Goal: Task Accomplishment & Management: Manage account settings

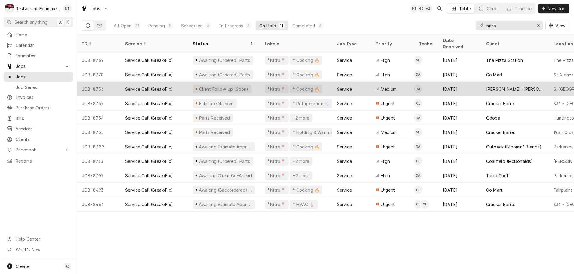
click at [250, 82] on div "Client Follow-up (Soon)" at bounding box center [224, 89] width 72 height 14
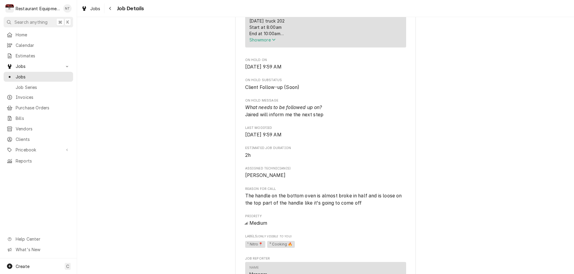
scroll to position [290, 0]
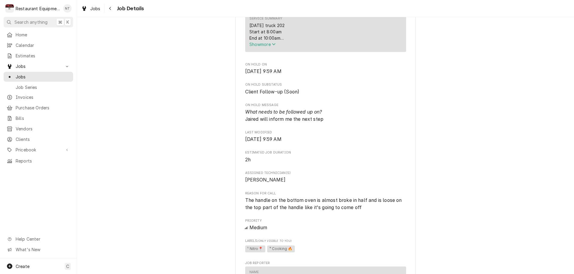
click at [275, 46] on icon "Service Summary" at bounding box center [274, 44] width 4 height 4
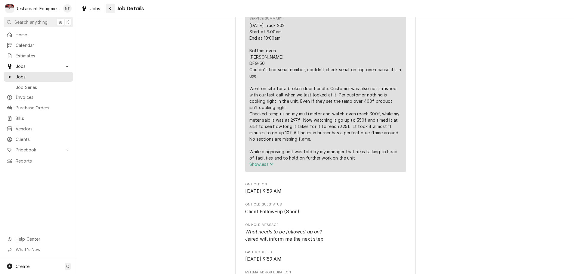
click at [112, 10] on div "Navigate back" at bounding box center [110, 8] width 6 height 6
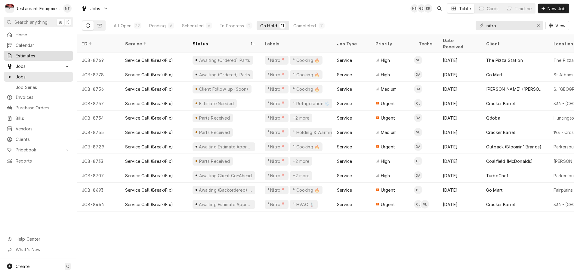
click at [36, 53] on span "Estimates" at bounding box center [43, 56] width 54 height 6
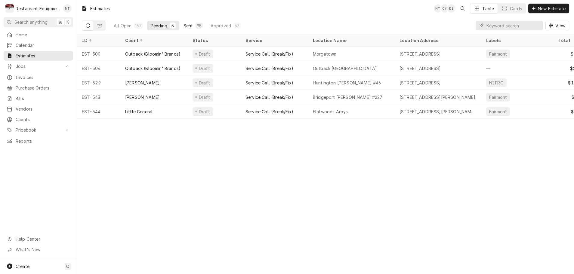
click at [188, 27] on div "Sent" at bounding box center [189, 26] width 10 height 6
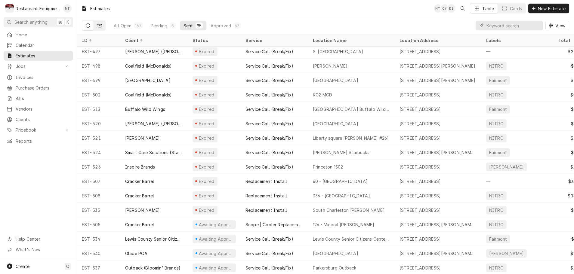
click at [100, 26] on icon "Dynamic Content Wrapper" at bounding box center [99, 25] width 4 height 4
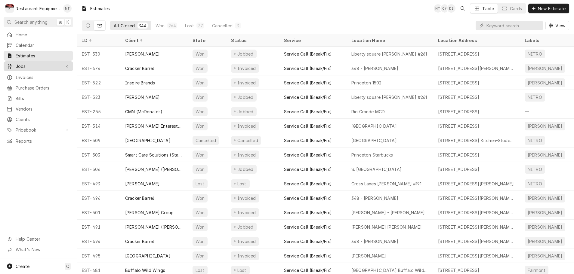
click at [32, 66] on span "Jobs" at bounding box center [38, 66] width 45 height 6
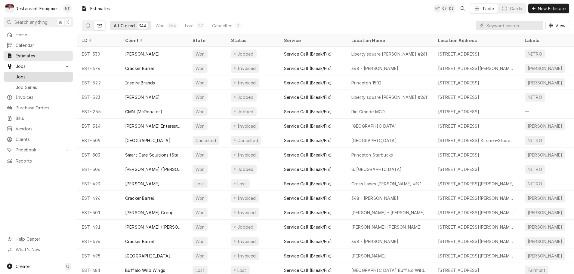
click at [28, 74] on span "Jobs" at bounding box center [43, 77] width 54 height 6
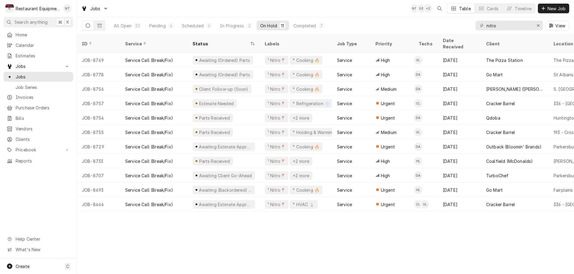
scroll to position [0, 0]
click at [237, 26] on div "In Progress" at bounding box center [232, 26] width 24 height 6
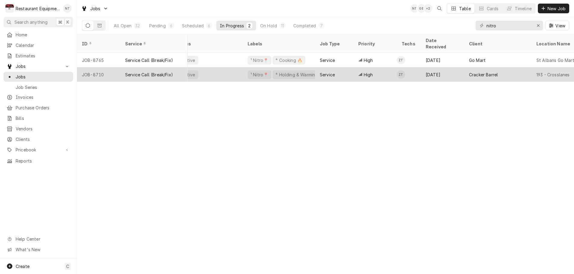
scroll to position [0, 17]
click at [230, 67] on div "Active" at bounding box center [207, 74] width 72 height 14
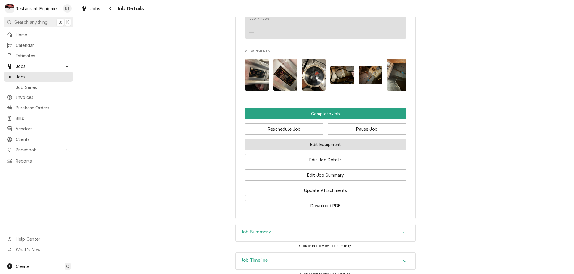
scroll to position [653, 0]
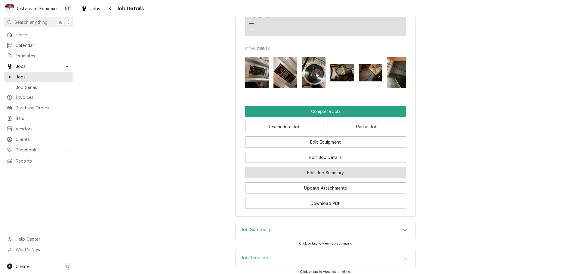
click at [301, 168] on button "Edit Job Summary" at bounding box center [325, 172] width 161 height 11
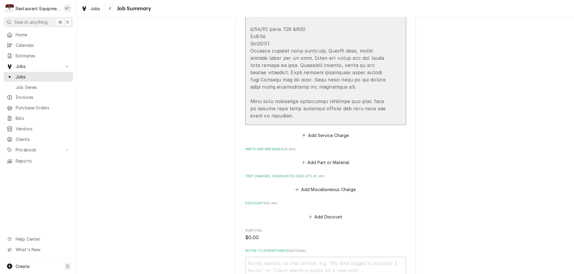
scroll to position [425, 0]
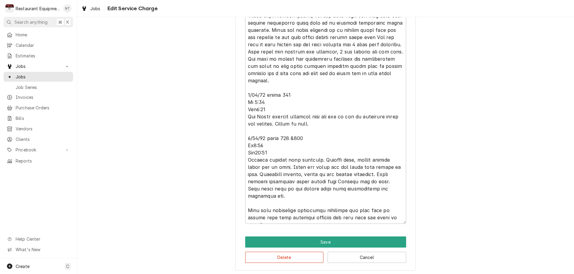
scroll to position [300, 0]
click at [278, 218] on textarea "Service Summary" at bounding box center [325, 80] width 161 height 287
type textarea "x"
type textarea "08/27/2025 Truck 207 and 104 In@8:00 Out@10:30 Upon arrival spoke with manager …"
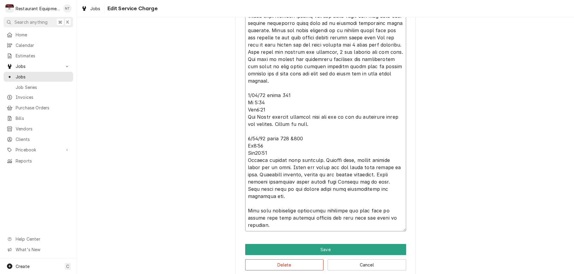
type textarea "x"
type textarea "08/27/2025 Truck 207 and 104 In@8:00 Out@10:30 Upon arrival spoke with manager …"
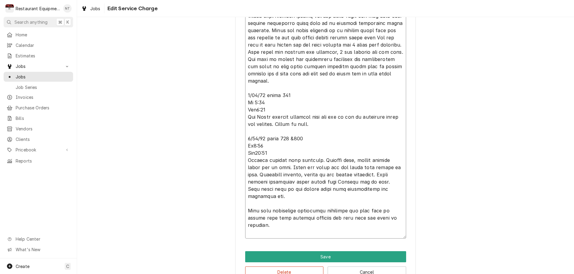
type textarea "x"
type textarea "08/27/2025 Truck 207 and 104 In@8:00 Out@10:30 Upon arrival spoke with manager …"
type textarea "x"
type textarea "08/27/2025 Truck 207 and 104 In@8:00 Out@10:30 Upon arrival spoke with manager …"
type textarea "x"
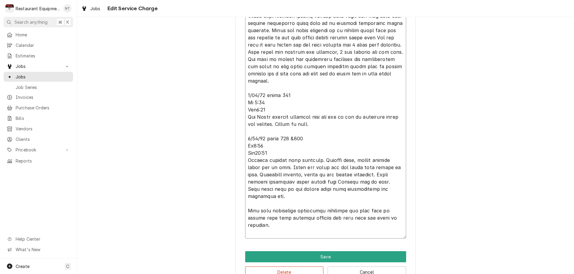
type textarea "08/27/2025 Truck 207 and 104 In@8:00 Out@10:30 Upon arrival spoke with manager …"
type textarea "x"
type textarea "08/27/2025 Truck 207 and 104 In@8:00 Out@10:30 Upon arrival spoke with manager …"
type textarea "x"
type textarea "08/27/2025 Truck 207 and 104 In@8:00 Out@10:30 Upon arrival spoke with manager …"
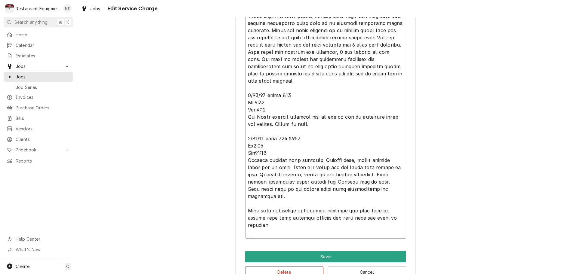
type textarea "x"
type textarea "08/27/2025 Truck 207 and 104 In@8:00 Out@10:30 Upon arrival spoke with manager …"
type textarea "x"
type textarea "08/27/2025 Truck 207 and 104 In@8:00 Out@10:30 Upon arrival spoke with manager …"
type textarea "x"
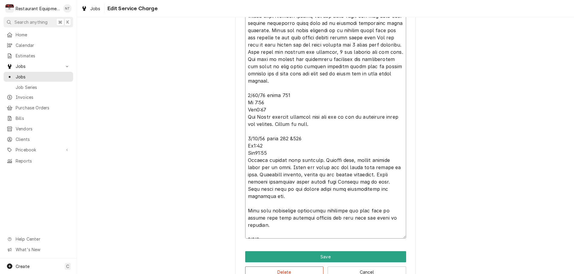
type textarea "08/27/2025 Truck 207 and 104 In@8:00 Out@10:30 Upon arrival spoke with manager …"
type textarea "x"
type textarea "08/27/2025 Truck 207 and 104 In@8:00 Out@10:30 Upon arrival spoke with manager …"
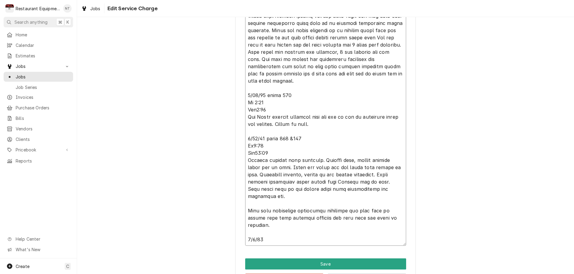
type textarea "x"
type textarea "08/27/2025 Truck 207 and 104 In@8:00 Out@10:30 Upon arrival spoke with manager …"
type textarea "x"
type textarea "08/27/2025 Truck 207 and 104 In@8:00 Out@10:30 Upon arrival spoke with manager …"
type textarea "x"
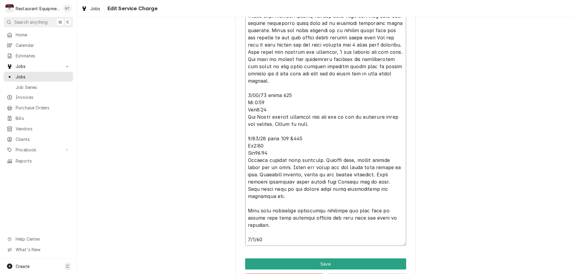
type textarea "08/27/2025 Truck 207 and 104 In@8:00 Out@10:30 Upon arrival spoke with manager …"
type textarea "x"
type textarea "08/27/2025 Truck 207 and 104 In@8:00 Out@10:30 Upon arrival spoke with manager …"
type textarea "x"
type textarea "08/27/2025 Truck 207 and 104 In@8:00 Out@10:30 Upon arrival spoke with manager …"
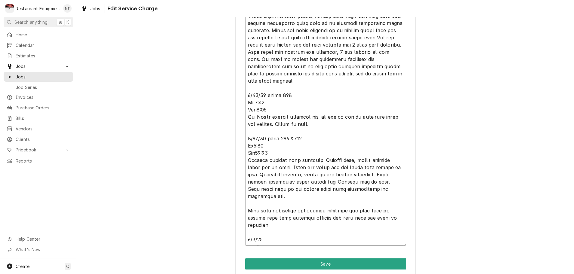
type textarea "x"
type textarea "08/27/2025 Truck 207 and 104 In@8:00 Out@10:30 Upon arrival spoke with manager …"
type textarea "x"
type textarea "08/27/2025 Truck 207 and 104 In@8:00 Out@10:30 Upon arrival spoke with manager …"
type textarea "x"
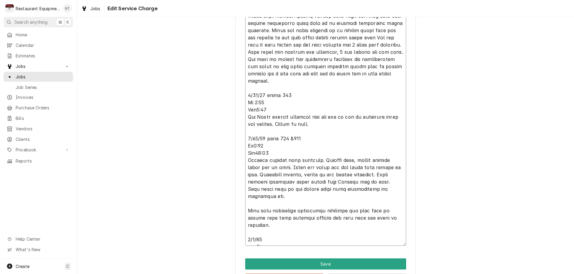
type textarea "08/27/2025 Truck 207 and 104 In@8:00 Out@10:30 Upon arrival spoke with manager …"
type textarea "x"
type textarea "08/27/2025 Truck 207 and 104 In@8:00 Out@10:30 Upon arrival spoke with manager …"
type textarea "x"
type textarea "08/27/2025 Truck 207 and 104 In@8:00 Out@10:30 Upon arrival spoke with manager …"
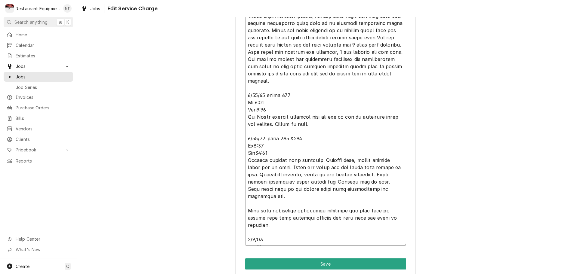
type textarea "x"
type textarea "08/27/2025 Truck 207 and 104 In@8:00 Out@10:30 Upon arrival spoke with manager …"
type textarea "x"
type textarea "08/27/2025 Truck 207 and 104 In@8:00 Out@10:30 Upon arrival spoke with manager …"
type textarea "x"
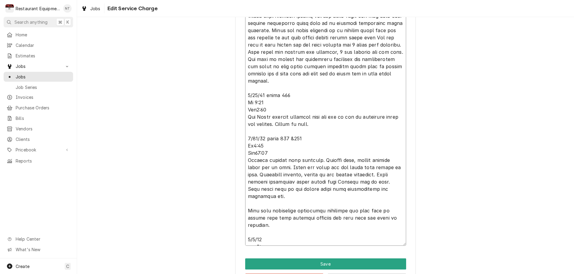
type textarea "08/27/2025 Truck 207 and 104 In@8:00 Out@10:30 Upon arrival spoke with manager …"
type textarea "x"
type textarea "08/27/2025 Truck 207 and 104 In@8:00 Out@10:30 Upon arrival spoke with manager …"
type textarea "x"
type textarea "08/27/2025 Truck 207 and 104 In@8:00 Out@10:30 Upon arrival spoke with manager …"
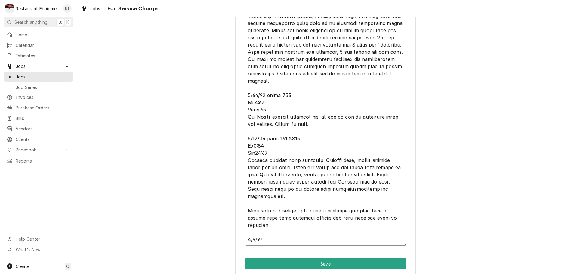
type textarea "x"
type textarea "08/27/2025 Truck 207 and 104 In@8:00 Out@10:30 Upon arrival spoke with manager …"
type textarea "x"
type textarea "08/27/2025 Truck 207 and 104 In@8:00 Out@10:30 Upon arrival spoke with manager …"
type textarea "x"
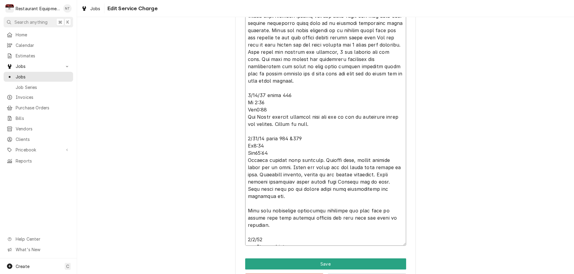
type textarea "08/27/2025 Truck 207 and 104 In@8:00 Out@10:30 Upon arrival spoke with manager …"
type textarea "x"
type textarea "08/27/2025 Truck 207 and 104 In@8:00 Out@10:30 Upon arrival spoke with manager …"
type textarea "x"
type textarea "08/27/2025 Truck 207 and 104 In@8:00 Out@10:30 Upon arrival spoke with manager …"
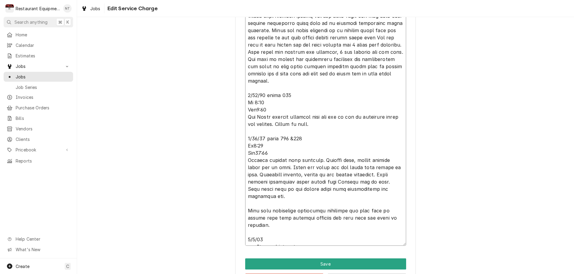
type textarea "x"
type textarea "08/27/2025 Truck 207 and 104 In@8:00 Out@10:30 Upon arrival spoke with manager …"
type textarea "x"
type textarea "08/27/2025 Truck 207 and 104 In@8:00 Out@10:30 Upon arrival spoke with manager …"
type textarea "x"
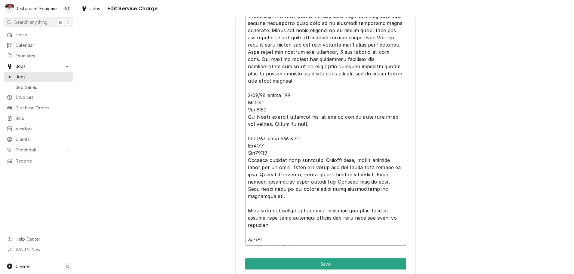
type textarea "08/27/2025 Truck 207 and 104 In@8:00 Out@10:30 Upon arrival spoke with manager …"
type textarea "x"
type textarea "08/27/2025 Truck 207 and 104 In@8:00 Out@10:30 Upon arrival spoke with manager …"
type textarea "x"
type textarea "08/27/2025 Truck 207 and 104 In@8:00 Out@10:30 Upon arrival spoke with manager …"
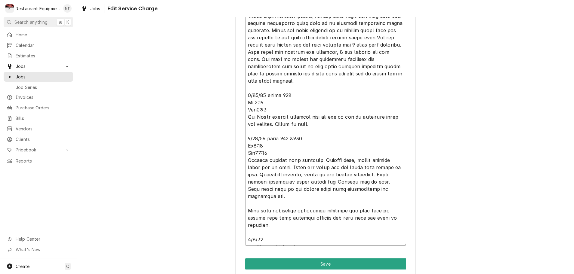
type textarea "x"
type textarea "08/27/2025 Truck 207 and 104 In@8:00 Out@10:30 Upon arrival spoke with manager …"
type textarea "x"
type textarea "08/27/2025 Truck 207 and 104 In@8:00 Out@10:30 Upon arrival spoke with manager …"
type textarea "x"
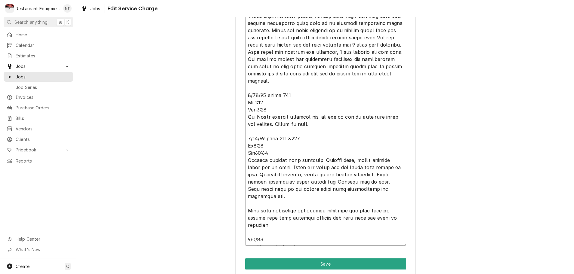
type textarea "08/27/2025 Truck 207 and 104 In@8:00 Out@10:30 Upon arrival spoke with manager …"
type textarea "x"
type textarea "08/27/2025 Truck 207 and 104 In@8:00 Out@10:30 Upon arrival spoke with manager …"
type textarea "x"
type textarea "08/27/2025 Truck 207 and 104 In@8:00 Out@10:30 Upon arrival spoke with manager …"
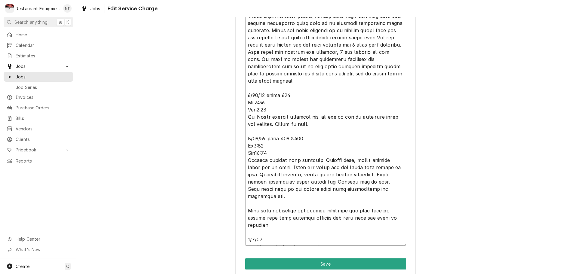
type textarea "x"
type textarea "08/27/2025 Truck 207 and 104 In@8:00 Out@10:30 Upon arrival spoke with manager …"
type textarea "x"
type textarea "08/27/2025 Truck 207 and 104 In@8:00 Out@10:30 Upon arrival spoke with manager …"
type textarea "x"
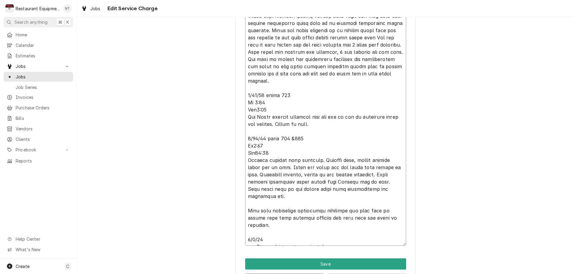
type textarea "08/27/2025 Truck 207 and 104 In@8:00 Out@10:30 Upon arrival spoke with manager …"
type textarea "x"
type textarea "08/27/2025 Truck 207 and 104 In@8:00 Out@10:30 Upon arrival spoke with manager …"
type textarea "x"
type textarea "08/27/2025 Truck 207 and 104 In@8:00 Out@10:30 Upon arrival spoke with manager …"
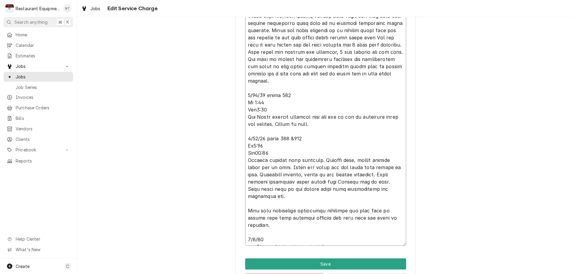
type textarea "x"
type textarea "08/27/2025 Truck 207 and 104 In@8:00 Out@10:30 Upon arrival spoke with manager …"
type textarea "x"
type textarea "08/27/2025 Truck 207 and 104 In@8:00 Out@10:30 Upon arrival spoke with manager …"
type textarea "x"
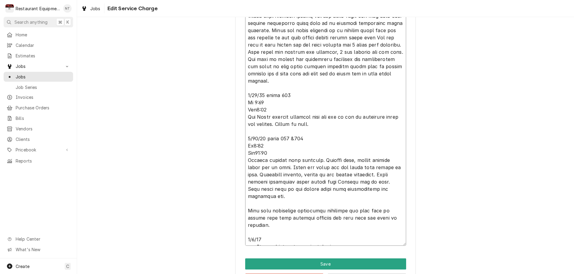
type textarea "08/27/2025 Truck 207 and 104 In@8:00 Out@10:30 Upon arrival spoke with manager …"
type textarea "x"
type textarea "08/27/2025 Truck 207 and 104 In@8:00 Out@10:30 Upon arrival spoke with manager …"
type textarea "x"
type textarea "08/27/2025 Truck 207 and 104 In@8:00 Out@10:30 Upon arrival spoke with manager …"
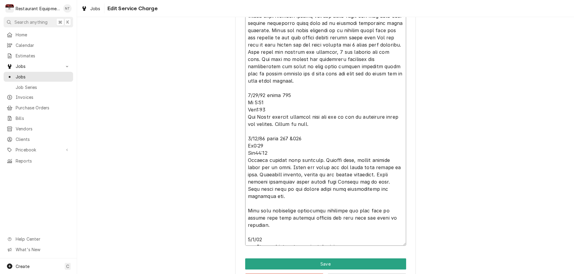
type textarea "x"
type textarea "08/27/2025 Truck 207 and 104 In@8:00 Out@10:30 Upon arrival spoke with manager …"
type textarea "x"
type textarea "08/27/2025 Truck 207 and 104 In@8:00 Out@10:30 Upon arrival spoke with manager …"
type textarea "x"
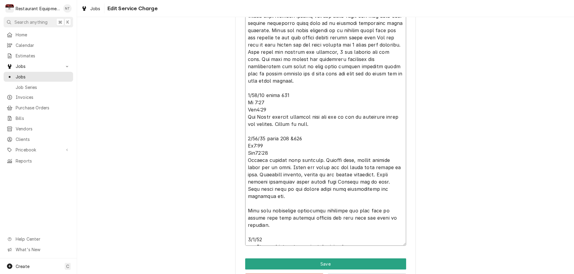
type textarea "08/27/2025 Truck 207 and 104 In@8:00 Out@10:30 Upon arrival spoke with manager …"
type textarea "x"
type textarea "08/27/2025 Truck 207 and 104 In@8:00 Out@10:30 Upon arrival spoke with manager …"
type textarea "x"
type textarea "08/27/2025 Truck 207 and 104 In@8:00 Out@10:30 Upon arrival spoke with manager …"
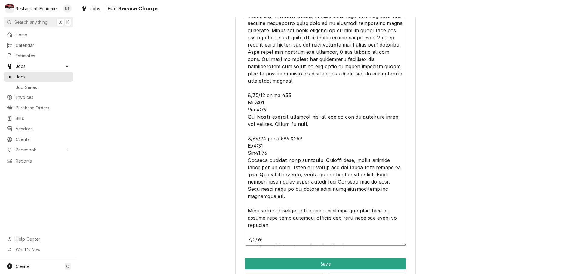
type textarea "x"
type textarea "08/27/2025 Truck 207 and 104 In@8:00 Out@10:30 Upon arrival spoke with manager …"
type textarea "x"
type textarea "08/27/2025 Truck 207 and 104 In@8:00 Out@10:30 Upon arrival spoke with manager …"
type textarea "x"
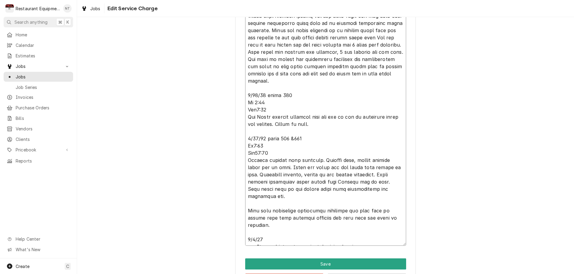
type textarea "08/27/2025 Truck 207 and 104 In@8:00 Out@10:30 Upon arrival spoke with manager …"
type textarea "x"
type textarea "08/27/2025 Truck 207 and 104 In@8:00 Out@10:30 Upon arrival spoke with manager …"
type textarea "x"
type textarea "08/27/2025 Truck 207 and 104 In@8:00 Out@10:30 Upon arrival spoke with manager …"
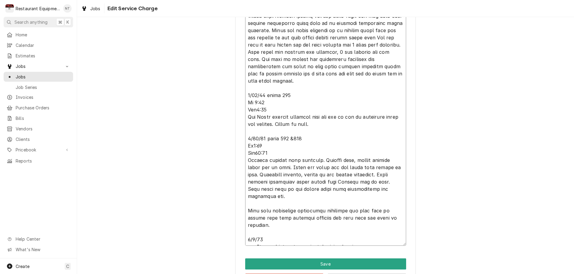
type textarea "x"
type textarea "08/27/2025 Truck 207 and 104 In@8:00 Out@10:30 Upon arrival spoke with manager …"
type textarea "x"
type textarea "08/27/2025 Truck 207 and 104 In@8:00 Out@10:30 Upon arrival spoke with manager …"
type textarea "x"
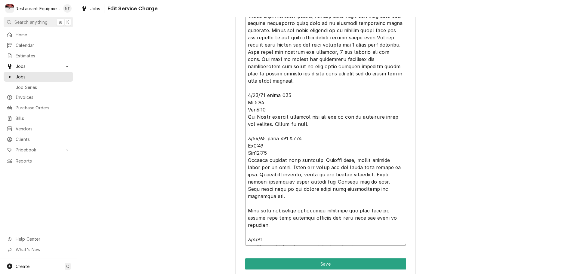
type textarea "08/27/2025 Truck 207 and 104 In@8:00 Out@10:30 Upon arrival spoke with manager …"
type textarea "x"
type textarea "08/27/2025 Truck 207 and 104 In@8:00 Out@10:30 Upon arrival spoke with manager …"
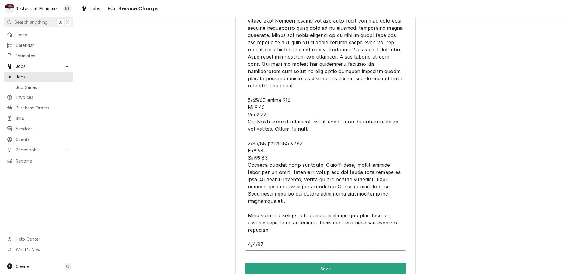
scroll to position [0, 0]
type textarea "x"
type textarea "08/27/2025 Truck 207 and 104 In@8:00 Out@10:30 Upon arrival spoke with manager …"
type textarea "x"
type textarea "08/27/2025 Truck 207 and 104 In@8:00 Out@10:30 Upon arrival spoke with manager …"
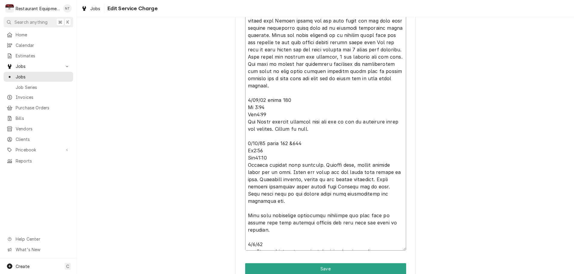
type textarea "x"
type textarea "08/27/2025 Truck 207 and 104 In@8:00 Out@10:30 Upon arrival spoke with manager …"
type textarea "x"
type textarea "08/27/2025 Truck 207 and 104 In@8:00 Out@10:30 Upon arrival spoke with manager …"
type textarea "x"
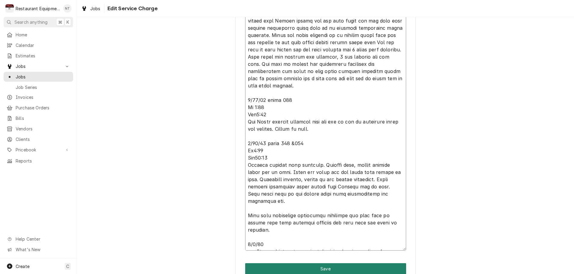
type textarea "08/27/2025 Truck 207 and 104 In@8:00 Out@10:30 Upon arrival spoke with manager …"
click at [319, 267] on button "Save" at bounding box center [325, 269] width 161 height 11
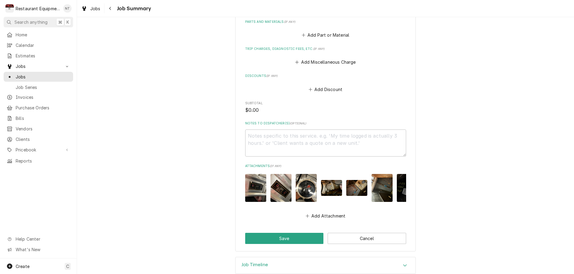
scroll to position [573, 0]
click at [294, 233] on button "Save" at bounding box center [284, 238] width 79 height 11
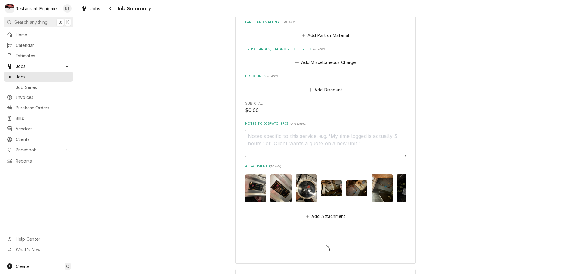
type textarea "x"
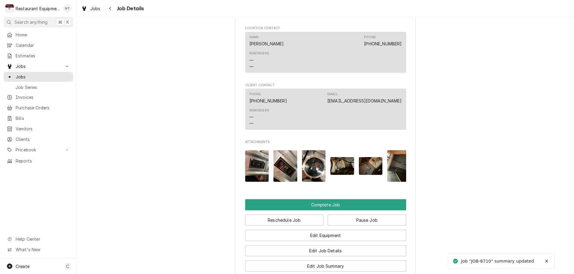
scroll to position [595, 0]
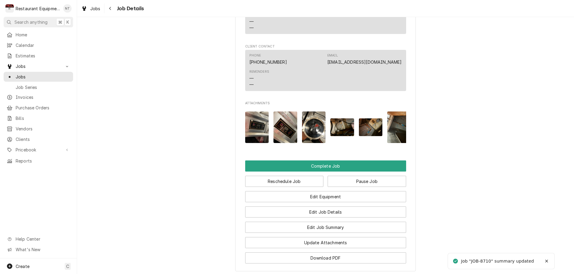
click at [351, 183] on div "Complete Job Reschedule Job Pause Job Edit Equipment Edit Job Details Edit Job …" at bounding box center [325, 212] width 161 height 103
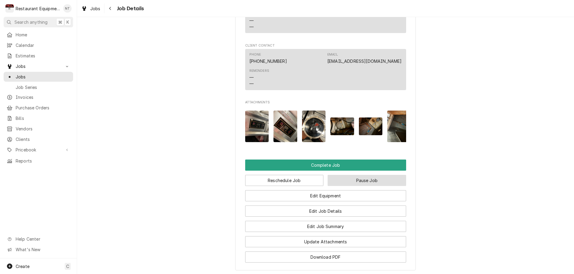
click at [354, 175] on button "Pause Job" at bounding box center [367, 180] width 79 height 11
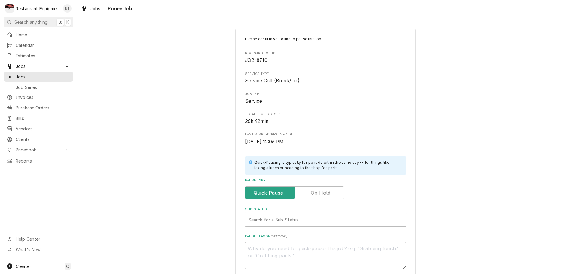
click at [328, 192] on label "Pause Type" at bounding box center [294, 193] width 99 height 13
click at [328, 192] on input "Pause Type" at bounding box center [294, 193] width 93 height 13
checkbox input "true"
click at [309, 219] on div "Sub-Status" at bounding box center [326, 220] width 154 height 11
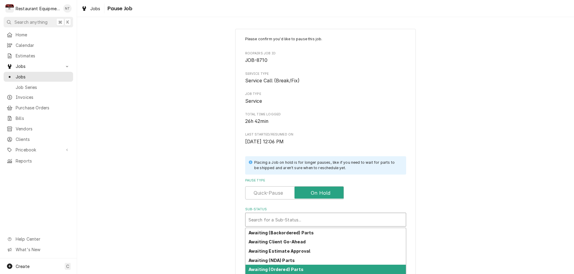
click at [297, 267] on strong "Awaiting (Ordered) Parts" at bounding box center [276, 269] width 55 height 5
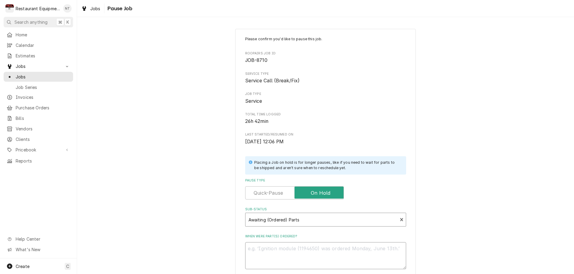
click at [267, 246] on textarea "When were part(s) ordered?" at bounding box center [325, 256] width 161 height 27
type textarea "x"
type textarea "9"
type textarea "x"
type textarea "9/"
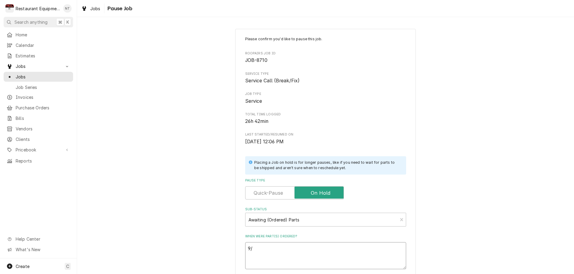
type textarea "x"
type textarea "9/2"
type textarea "x"
type textarea "9/2/"
type textarea "x"
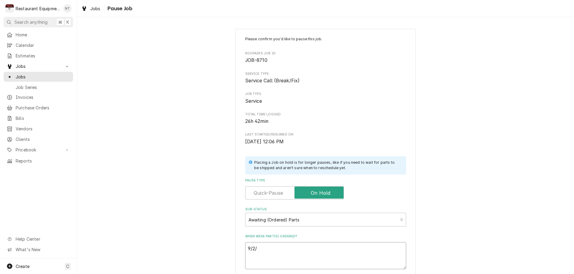
type textarea "9/2/2"
type textarea "x"
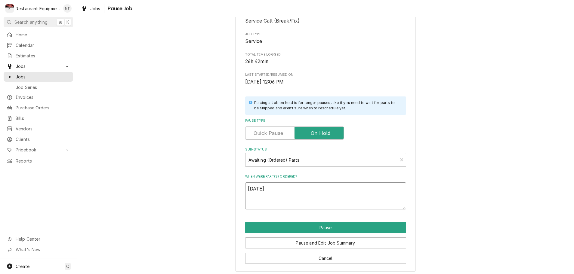
scroll to position [60, 0]
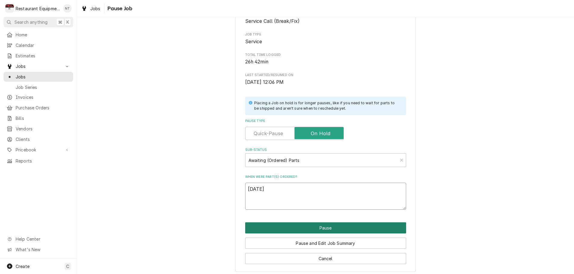
type textarea "9/2/25"
click at [298, 226] on button "Pause" at bounding box center [325, 228] width 161 height 11
type textarea "x"
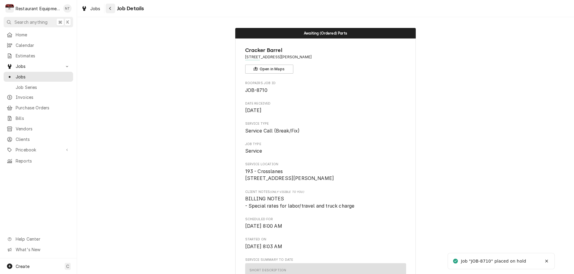
click at [113, 10] on div "Navigate back" at bounding box center [110, 8] width 6 height 6
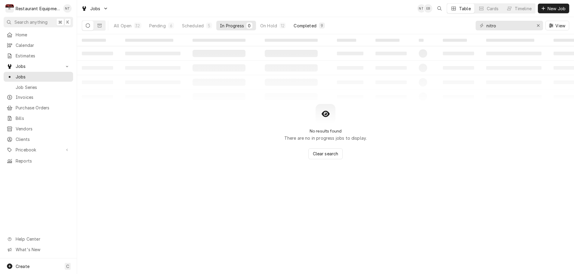
click at [302, 26] on div "Completed" at bounding box center [305, 26] width 23 height 6
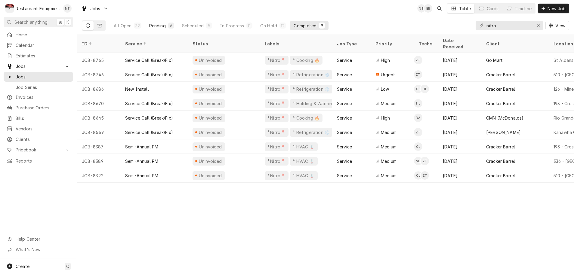
click at [159, 26] on div "Pending" at bounding box center [157, 26] width 17 height 6
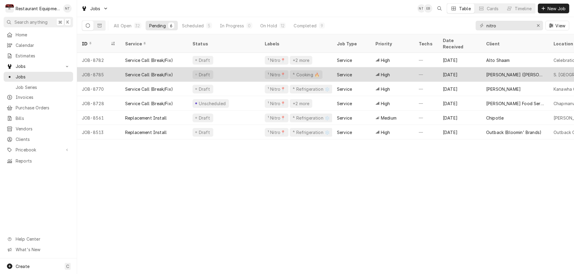
click at [181, 67] on div "Service Call (Break/Fix)" at bounding box center [153, 74] width 67 height 14
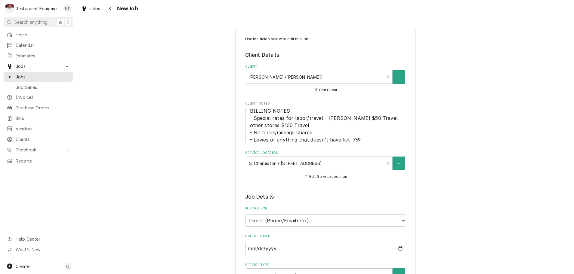
type textarea "x"
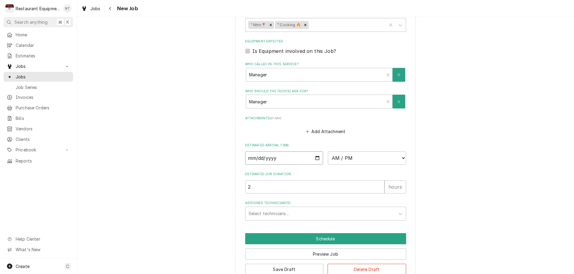
click at [262, 152] on input "Date" at bounding box center [284, 158] width 78 height 13
type input "[DATE]"
type textarea "x"
select select "13:15:00"
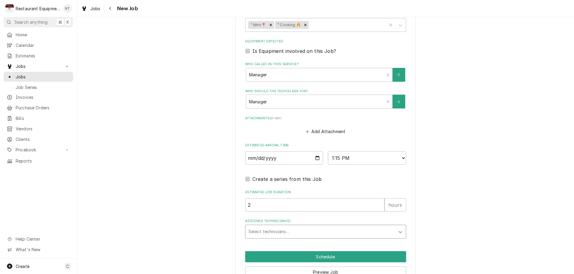
click at [400, 229] on icon "Assigned Technician(s)" at bounding box center [400, 232] width 6 height 6
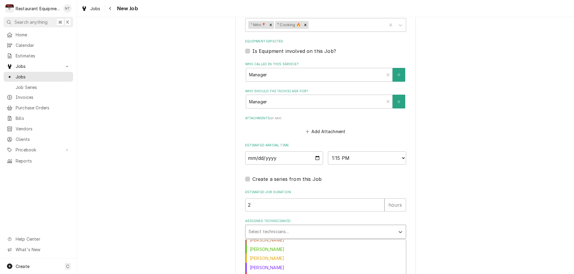
scroll to position [110, 0]
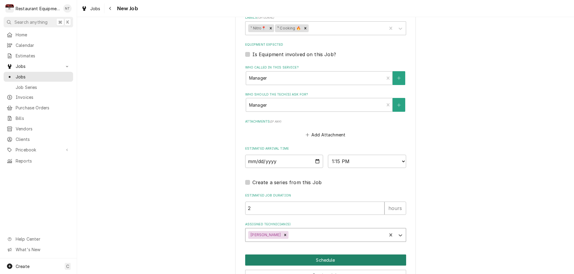
scroll to position [428, 0]
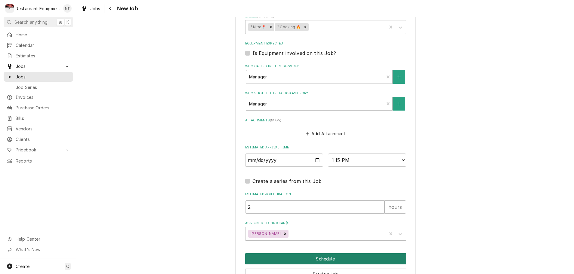
click at [326, 254] on button "Schedule" at bounding box center [325, 259] width 161 height 11
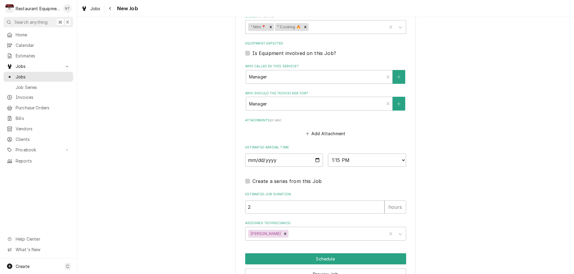
scroll to position [427, 0]
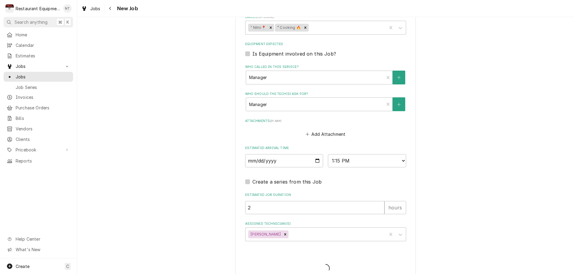
type textarea "x"
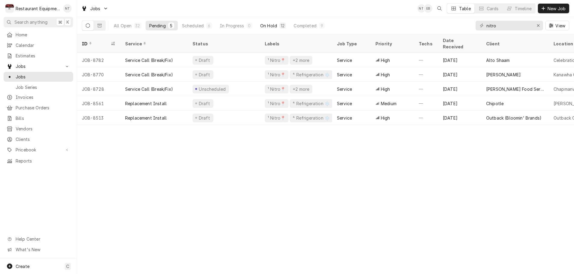
click at [270, 26] on div "On Hold" at bounding box center [268, 26] width 17 height 6
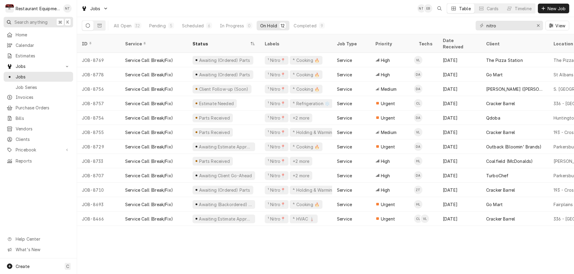
scroll to position [0, 4]
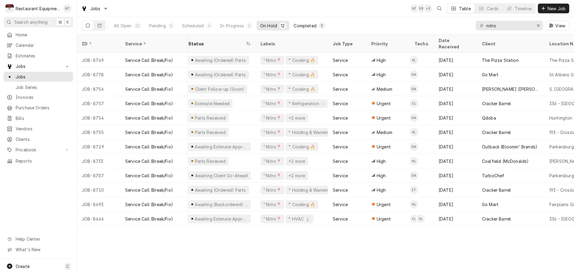
click at [302, 28] on div "Completed" at bounding box center [305, 26] width 23 height 6
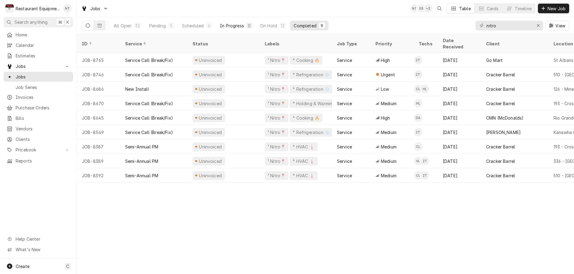
click at [233, 25] on div "In Progress" at bounding box center [232, 26] width 24 height 6
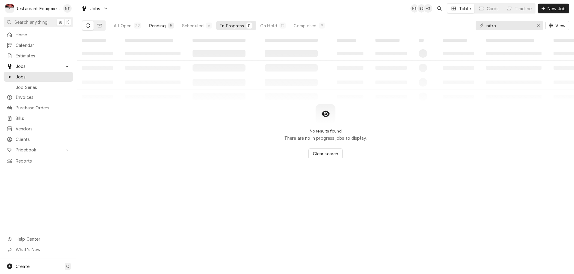
click at [158, 25] on div "Pending" at bounding box center [157, 26] width 17 height 6
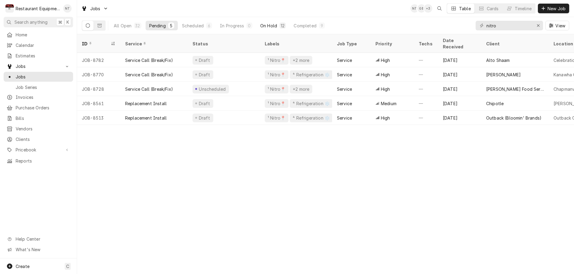
scroll to position [0, 0]
click at [267, 27] on div "On Hold" at bounding box center [268, 26] width 17 height 6
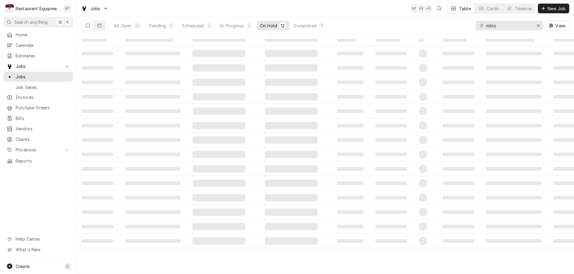
scroll to position [0, 0]
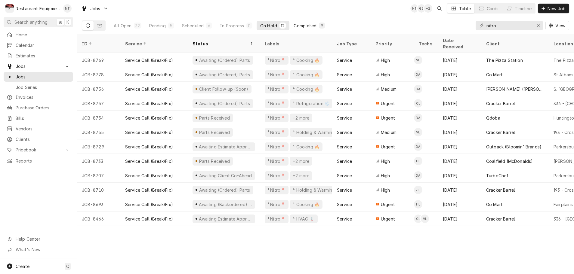
click at [304, 26] on div "Completed" at bounding box center [305, 26] width 23 height 6
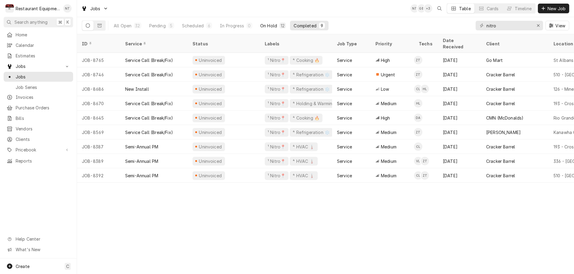
click at [270, 25] on div "On Hold" at bounding box center [268, 26] width 17 height 6
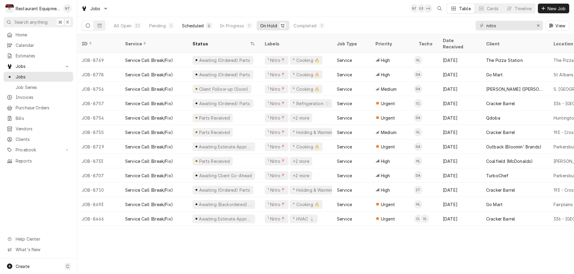
click at [188, 26] on div "Scheduled" at bounding box center [193, 26] width 22 height 6
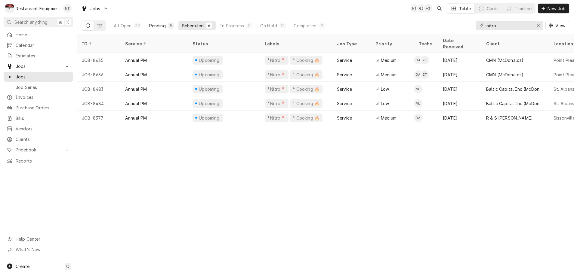
scroll to position [1, 1]
click at [162, 26] on div "Pending" at bounding box center [157, 26] width 17 height 6
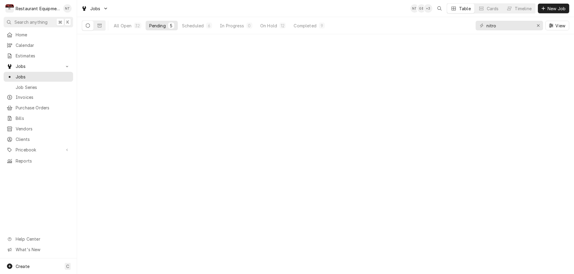
scroll to position [0, 0]
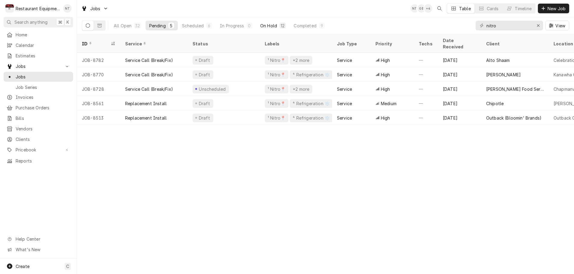
click at [273, 25] on div "On Hold" at bounding box center [268, 26] width 17 height 6
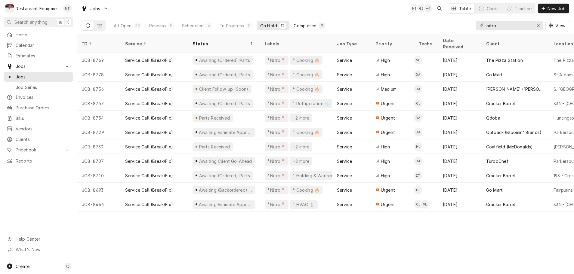
click at [304, 26] on div "Completed" at bounding box center [305, 26] width 23 height 6
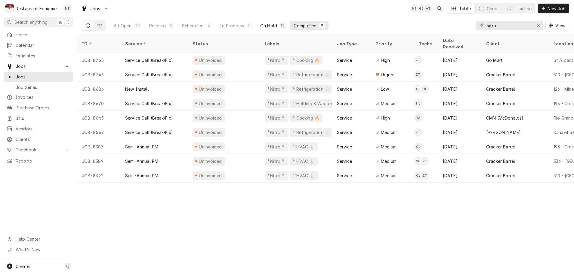
click at [270, 25] on div "On Hold" at bounding box center [268, 26] width 17 height 6
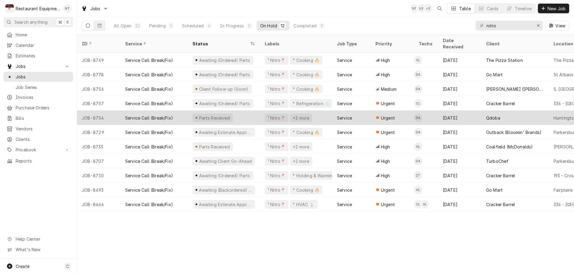
click at [256, 113] on div "Parts Received" at bounding box center [224, 118] width 72 height 14
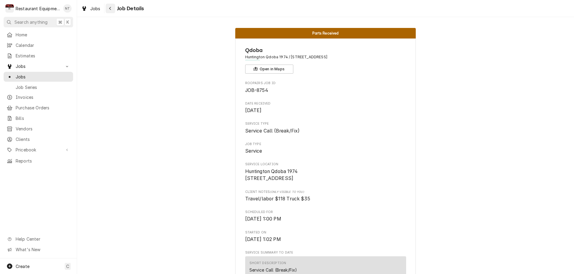
click at [111, 8] on icon "Navigate back" at bounding box center [110, 8] width 3 height 4
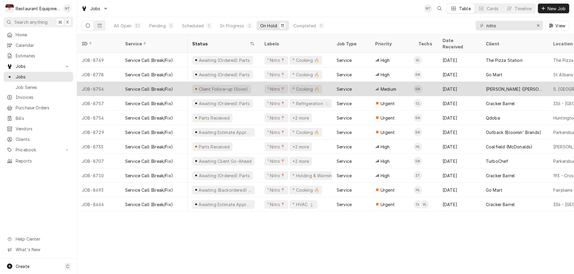
scroll to position [0, 3]
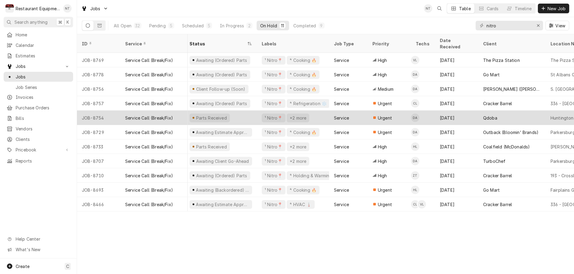
click at [232, 111] on div "Parts Received" at bounding box center [221, 118] width 72 height 14
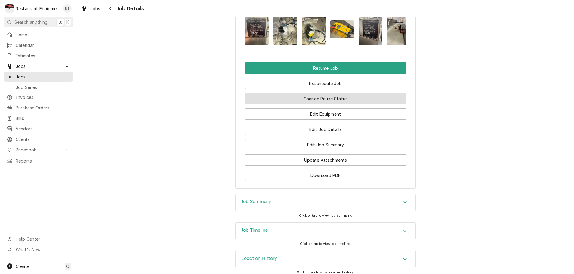
scroll to position [710, 0]
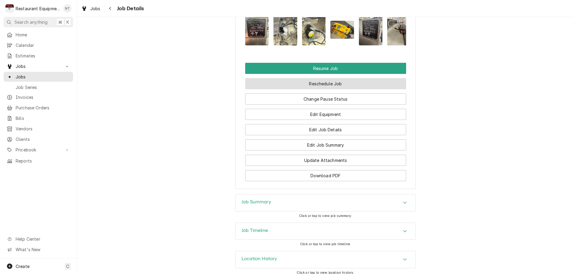
click at [307, 80] on button "Reschedule Job" at bounding box center [325, 83] width 161 height 11
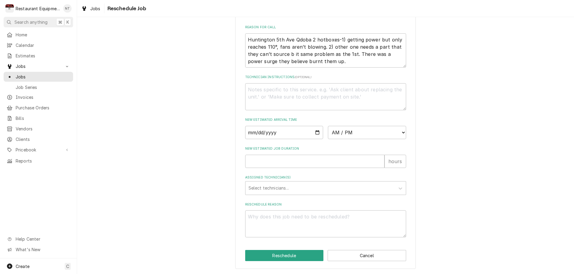
scroll to position [178, 0]
click at [286, 135] on input "Date" at bounding box center [284, 132] width 78 height 13
type input "[DATE]"
type textarea "x"
select select "09:00:00"
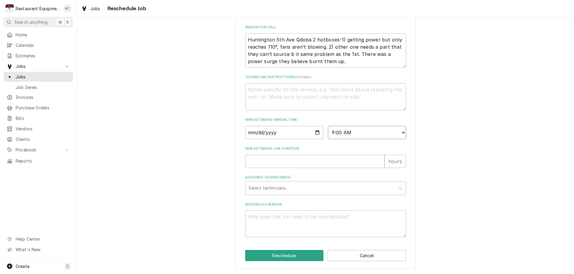
type textarea "x"
type input "1"
type textarea "x"
click at [380, 162] on input "1" at bounding box center [314, 161] width 139 height 13
type input "2"
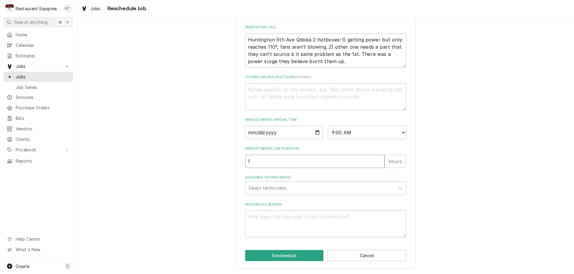
type textarea "x"
click at [380, 162] on input "2" at bounding box center [314, 161] width 139 height 13
type input "3"
type textarea "x"
click at [380, 162] on input "3" at bounding box center [314, 161] width 139 height 13
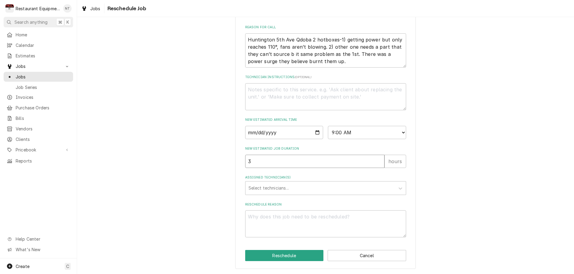
type input "4"
type textarea "x"
click at [380, 162] on input "4" at bounding box center [314, 161] width 139 height 13
type input "5"
click at [380, 162] on input "5" at bounding box center [314, 161] width 139 height 13
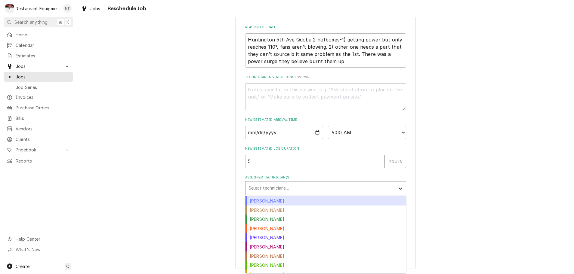
click at [399, 189] on icon "Assigned Technician(s)" at bounding box center [401, 189] width 4 height 2
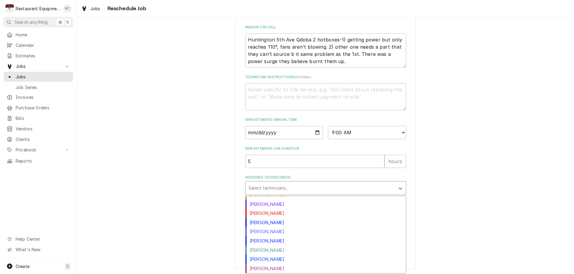
scroll to position [80, 0]
click at [261, 252] on div "[PERSON_NAME]" at bounding box center [326, 250] width 160 height 9
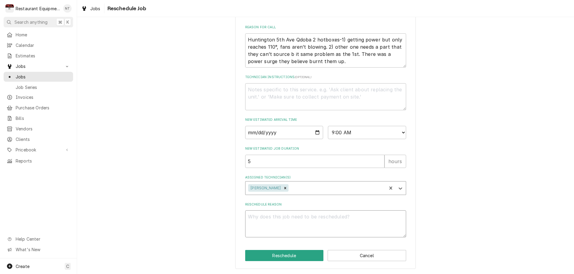
click at [279, 221] on textarea "Reschedule Reason" at bounding box center [325, 224] width 161 height 27
type textarea "x"
type textarea "p"
type textarea "x"
type textarea "pa"
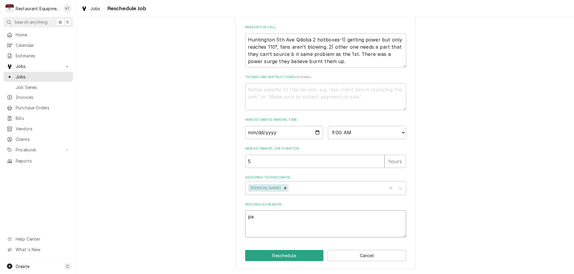
type textarea "x"
type textarea "par"
type textarea "x"
type textarea "part"
type textarea "x"
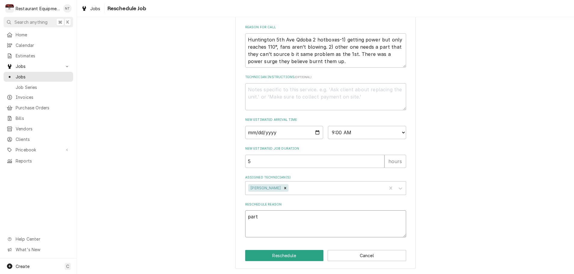
type textarea "parts"
type textarea "x"
type textarea "parts"
type textarea "x"
type textarea "parts i"
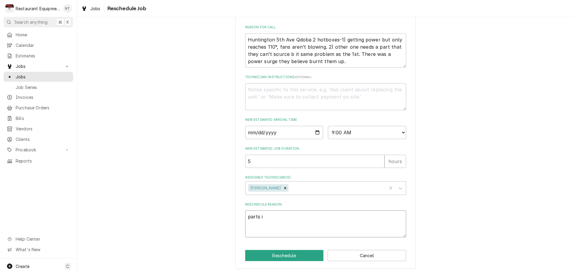
type textarea "x"
type textarea "parts in"
click at [269, 253] on button "Reschedule" at bounding box center [284, 255] width 79 height 11
type textarea "x"
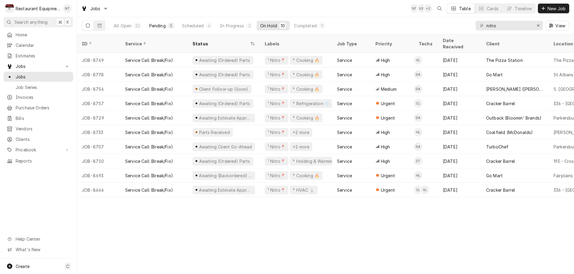
click at [162, 27] on div "Pending" at bounding box center [157, 26] width 17 height 6
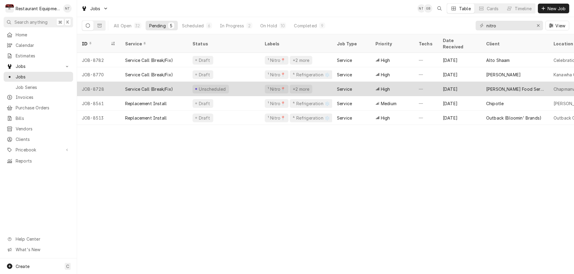
click at [187, 82] on div "Service Call (Break/Fix)" at bounding box center [153, 89] width 67 height 14
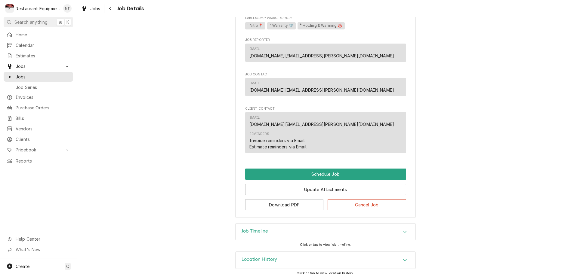
scroll to position [489, 0]
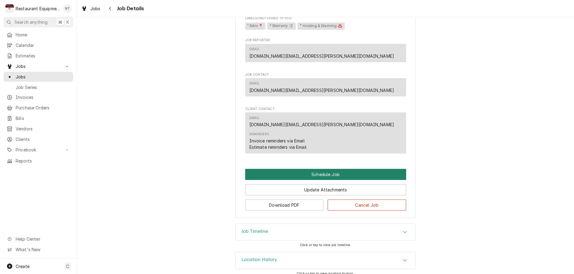
click at [339, 169] on button "Schedule Job" at bounding box center [325, 174] width 161 height 11
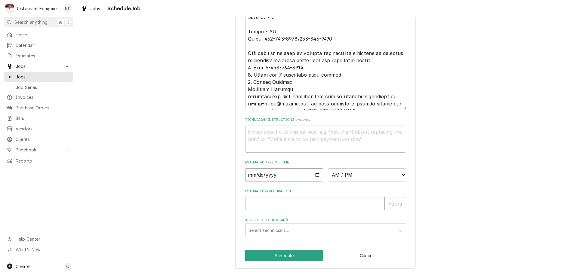
click at [287, 178] on input "Date" at bounding box center [284, 174] width 78 height 13
type input "[DATE]"
type textarea "x"
select select "08:30:00"
type textarea "x"
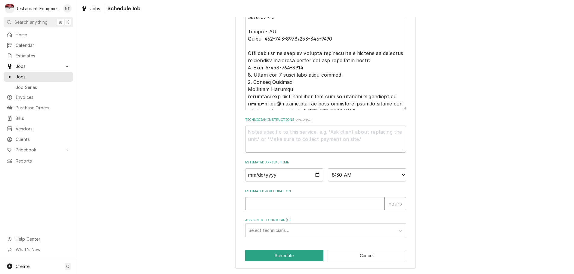
type input "1"
type textarea "x"
click at [381, 203] on input "1" at bounding box center [314, 203] width 139 height 13
type input "2"
type textarea "x"
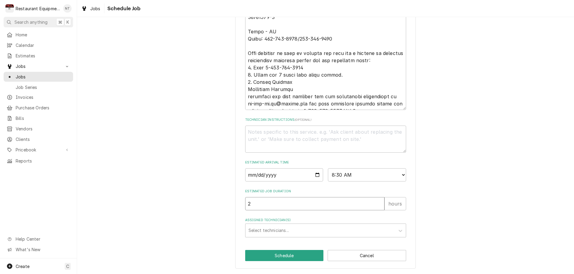
click at [381, 203] on input "2" at bounding box center [314, 203] width 139 height 13
type input "3"
click at [381, 203] on input "3" at bounding box center [314, 203] width 139 height 13
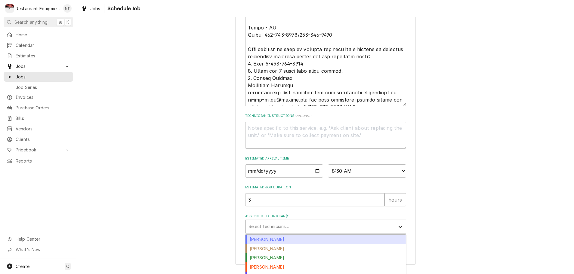
click at [401, 228] on icon "Assigned Technician(s)" at bounding box center [401, 227] width 4 height 2
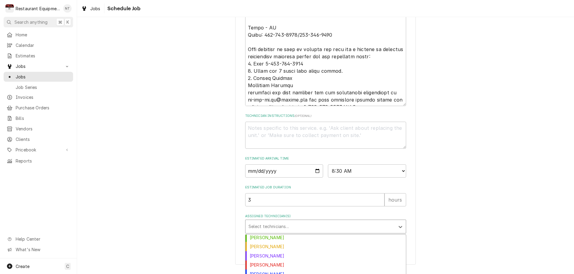
scroll to position [66, 0]
click at [357, 243] on div "Huston Lewis" at bounding box center [326, 237] width 160 height 9
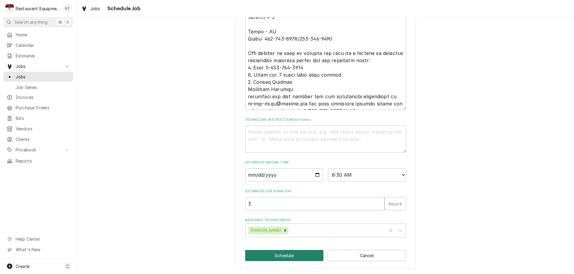
click at [300, 256] on button "Schedule" at bounding box center [284, 255] width 79 height 11
type textarea "x"
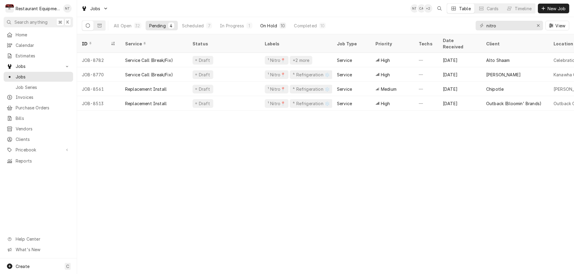
click at [265, 25] on div "On Hold" at bounding box center [268, 26] width 17 height 6
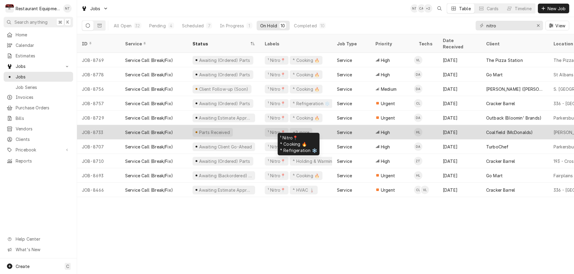
click at [301, 128] on div "+2 more" at bounding box center [301, 132] width 23 height 9
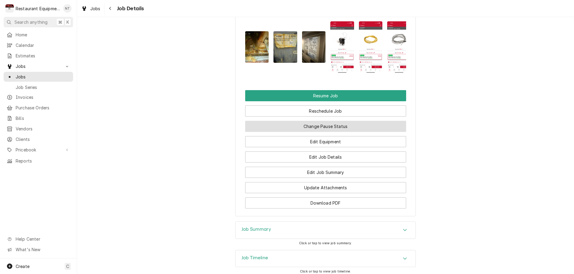
scroll to position [745, 0]
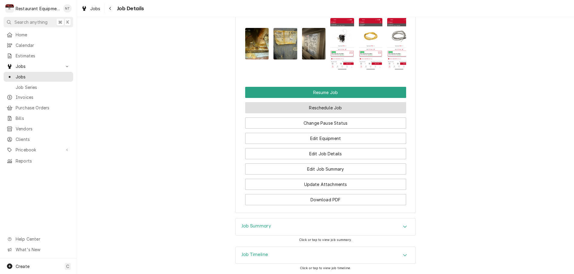
click at [317, 104] on button "Reschedule Job" at bounding box center [325, 107] width 161 height 11
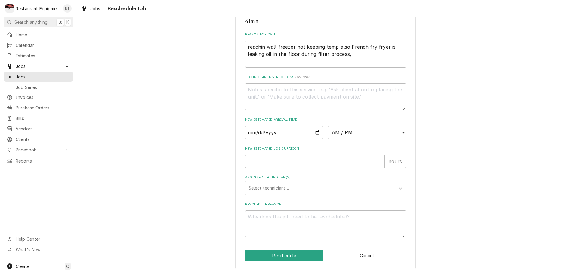
scroll to position [171, 0]
click at [294, 135] on input "Date" at bounding box center [284, 132] width 78 height 13
type input "2025-09-04"
type textarea "x"
select select "09:00:00"
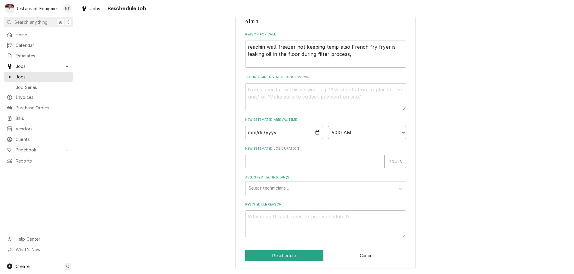
type textarea "x"
type input "1"
type textarea "x"
click at [381, 162] on input "1" at bounding box center [314, 161] width 139 height 13
type input "2"
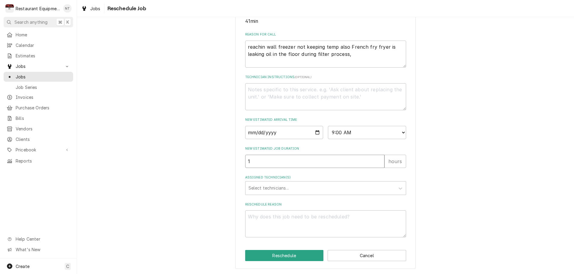
type textarea "x"
click at [381, 162] on input "2" at bounding box center [314, 161] width 139 height 13
type input "3"
click at [381, 162] on input "3" at bounding box center [314, 161] width 139 height 13
click at [401, 189] on icon "Assigned Technician(s)" at bounding box center [401, 189] width 4 height 2
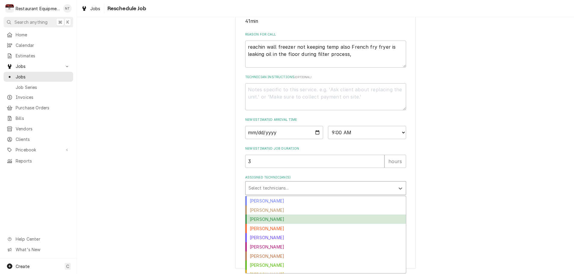
click at [293, 219] on div "Cole Livingston" at bounding box center [326, 219] width 160 height 9
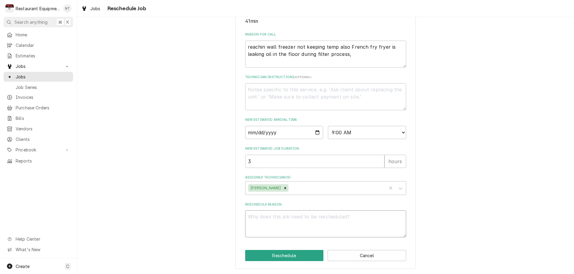
click at [285, 223] on textarea "Reschedule Reason" at bounding box center [325, 224] width 161 height 27
type textarea "x"
type textarea "p"
type textarea "x"
type textarea "pa"
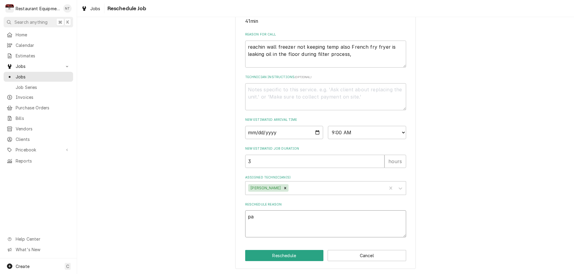
type textarea "x"
type textarea "par"
type textarea "x"
type textarea "part"
type textarea "x"
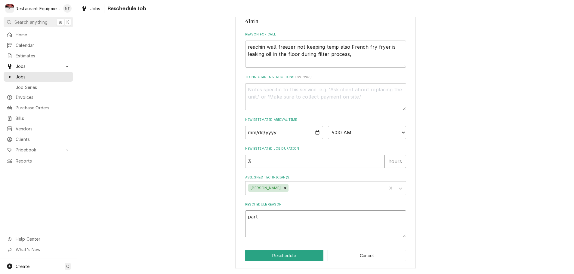
type textarea "parts"
type textarea "x"
type textarea "parts"
type textarea "x"
type textarea "parts i"
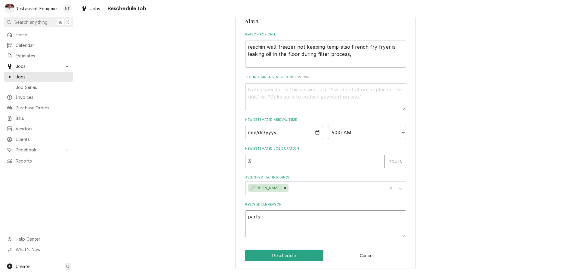
type textarea "x"
type textarea "parts in"
click at [284, 258] on button "Reschedule" at bounding box center [284, 255] width 79 height 11
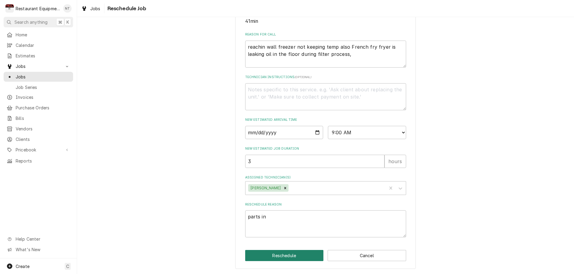
type textarea "x"
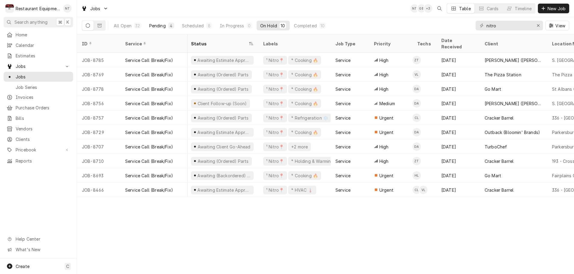
click at [161, 25] on div "Pending" at bounding box center [157, 26] width 17 height 6
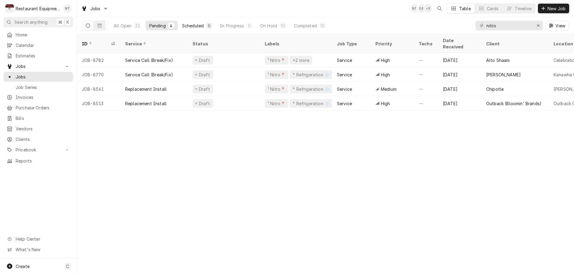
click at [191, 26] on div "Scheduled" at bounding box center [193, 26] width 22 height 6
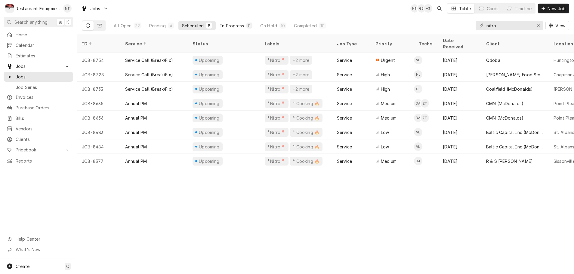
click at [229, 25] on div "In Progress" at bounding box center [232, 26] width 24 height 6
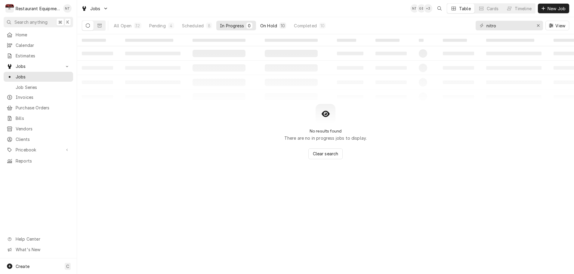
click at [267, 26] on div "On Hold" at bounding box center [268, 26] width 17 height 6
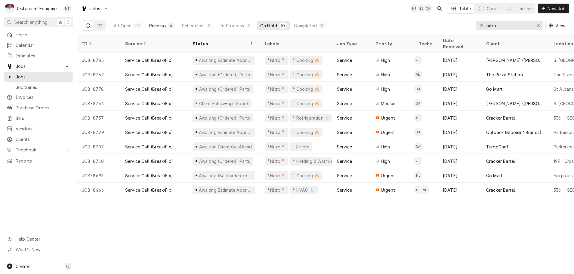
click at [160, 25] on div "Pending" at bounding box center [157, 26] width 17 height 6
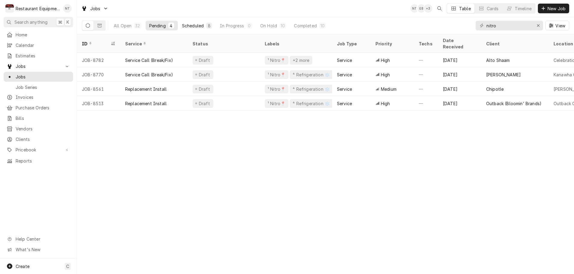
click at [189, 26] on div "Scheduled" at bounding box center [193, 26] width 22 height 6
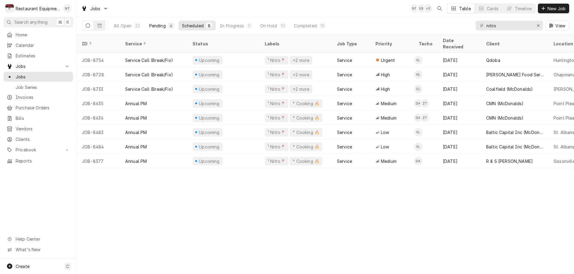
click at [159, 27] on div "Pending" at bounding box center [157, 26] width 17 height 6
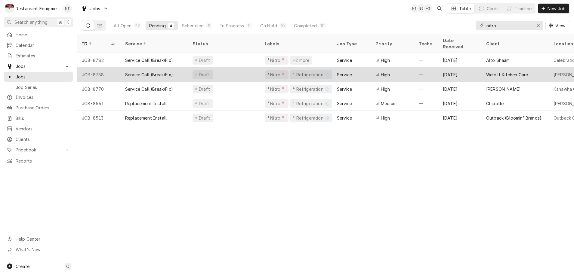
click at [249, 67] on div "Draft" at bounding box center [224, 74] width 72 height 14
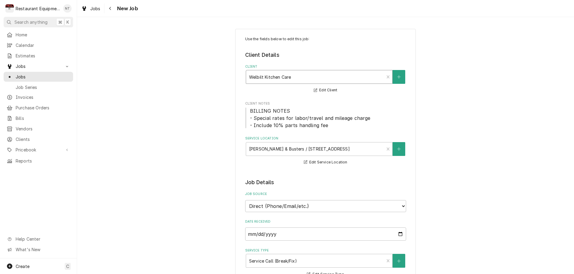
type textarea "x"
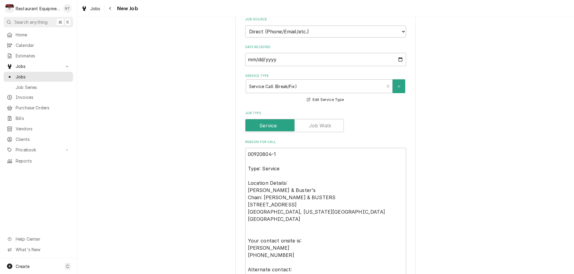
scroll to position [174, 0]
click at [110, 9] on icon "Navigate back" at bounding box center [110, 8] width 2 height 3
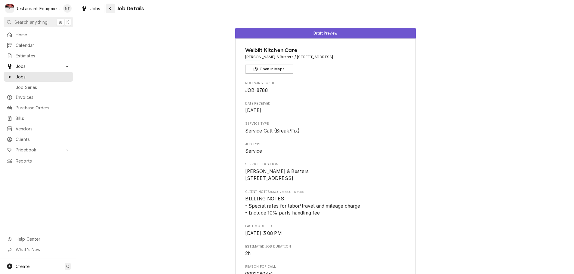
click at [111, 10] on icon "Navigate back" at bounding box center [110, 8] width 2 height 3
